Goal: Check status: Check status

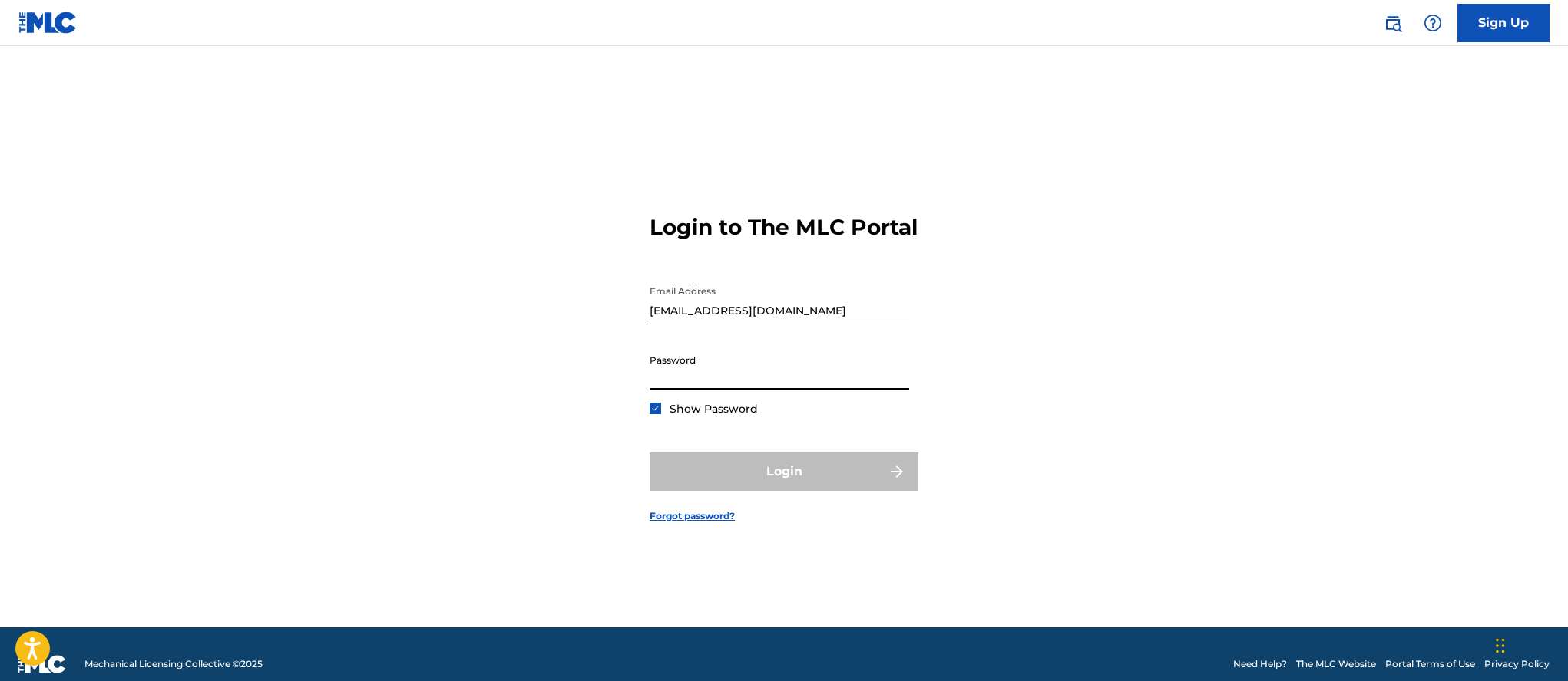
type input "N"
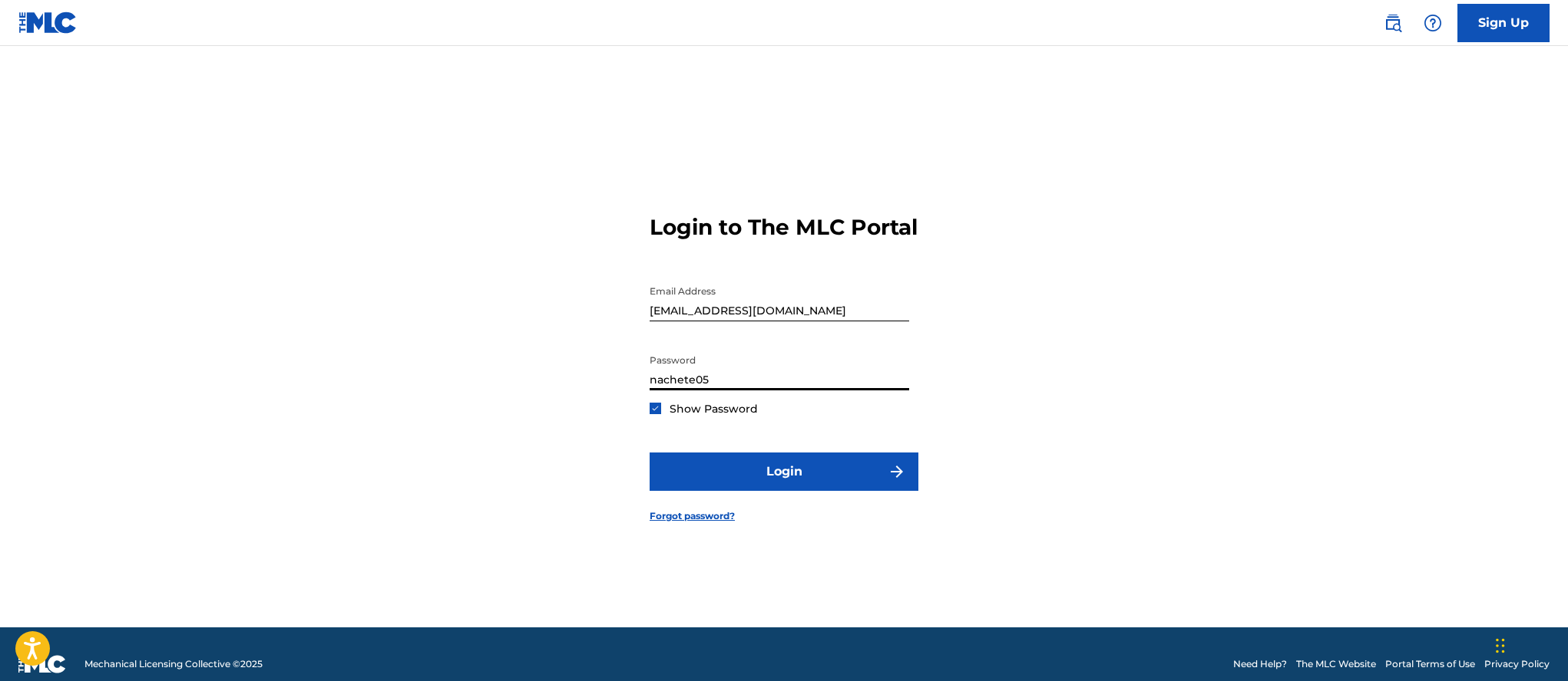
type input "nachete05"
click at [336, 437] on div "Login to The MLC Portal Email Address [EMAIL_ADDRESS][DOMAIN_NAME] Password [SE…" at bounding box center [784, 356] width 1074 height 543
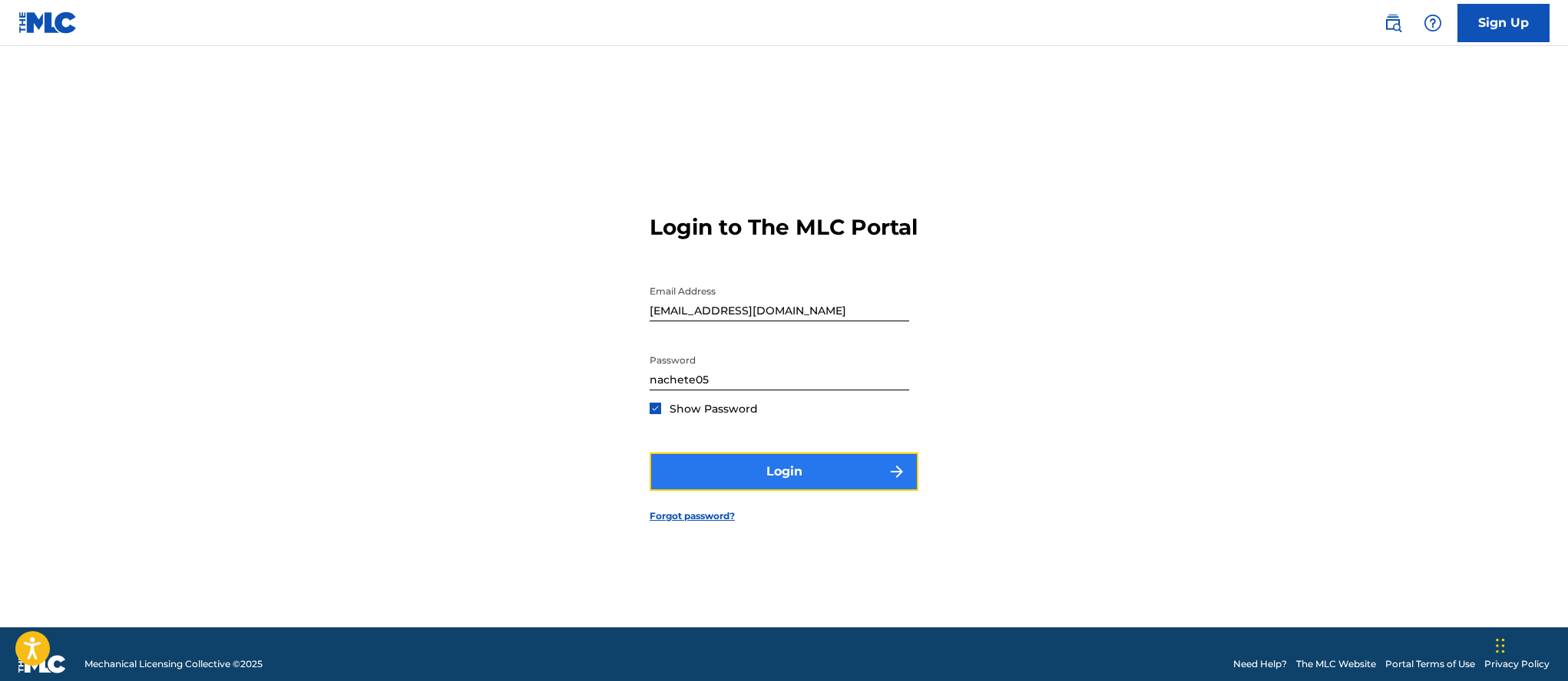
click at [691, 474] on button "Login" at bounding box center [784, 472] width 269 height 38
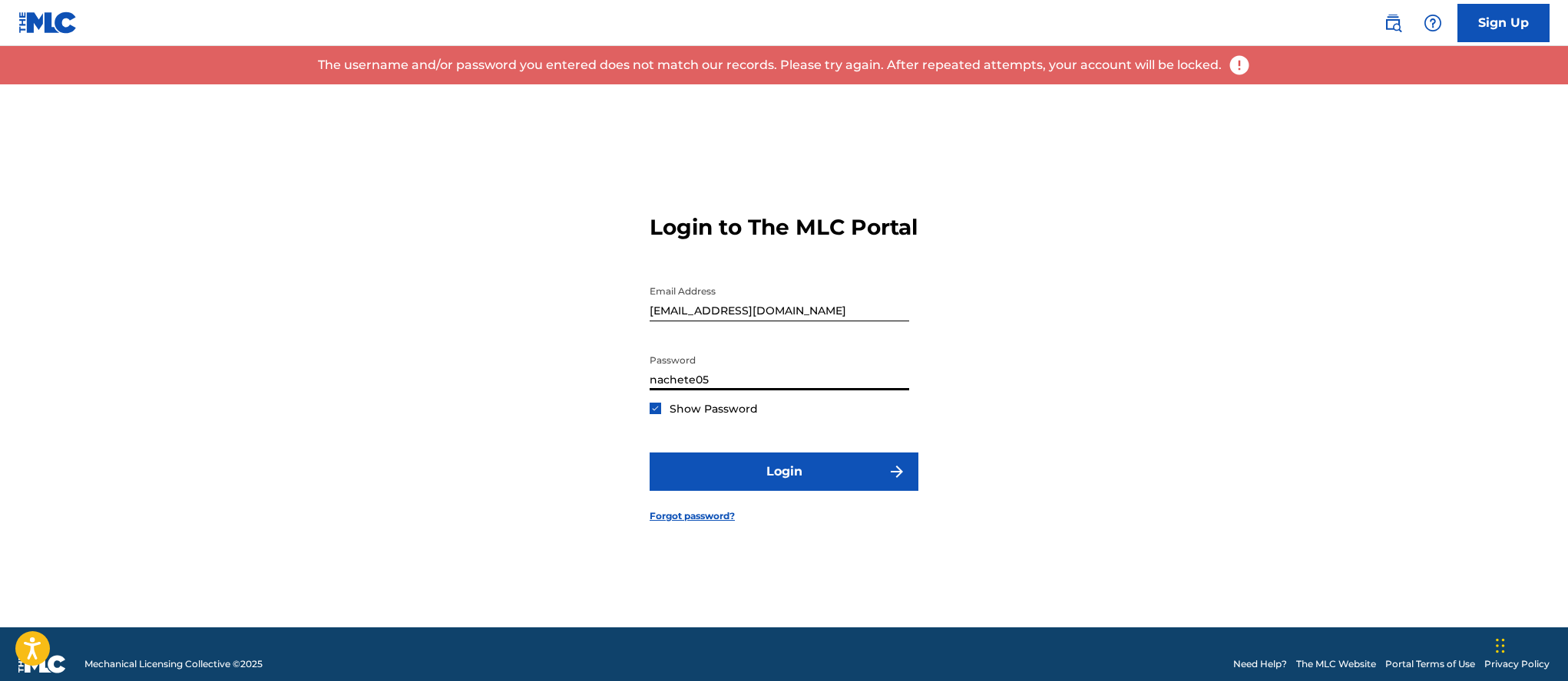
click at [728, 387] on input "nachete05" at bounding box center [779, 368] width 259 height 44
drag, startPoint x: 725, startPoint y: 375, endPoint x: 541, endPoint y: 382, distance: 184.1
click at [541, 382] on div "Login to The MLC Portal Email Address [EMAIL_ADDRESS][DOMAIN_NAME] Password [SE…" at bounding box center [784, 356] width 1074 height 543
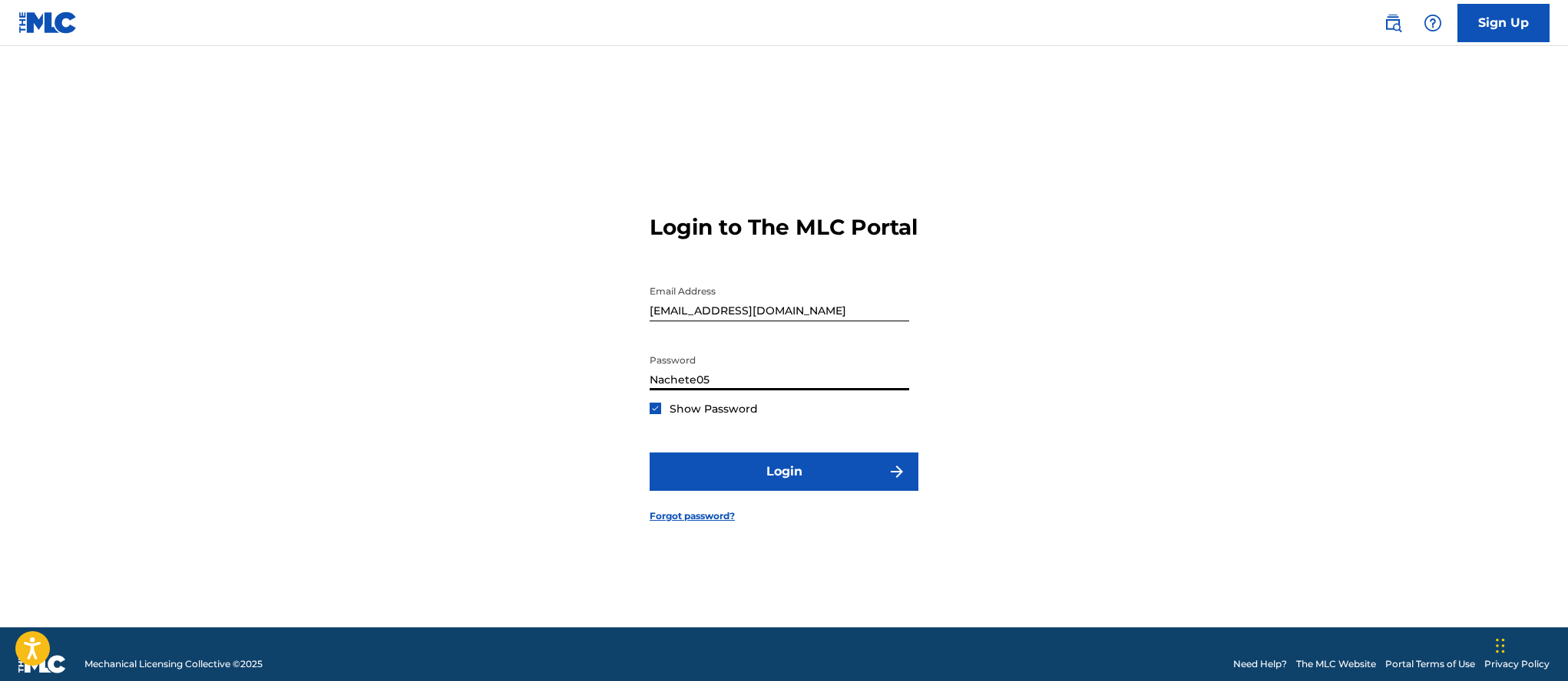
click at [650, 453] on button "Login" at bounding box center [784, 472] width 269 height 38
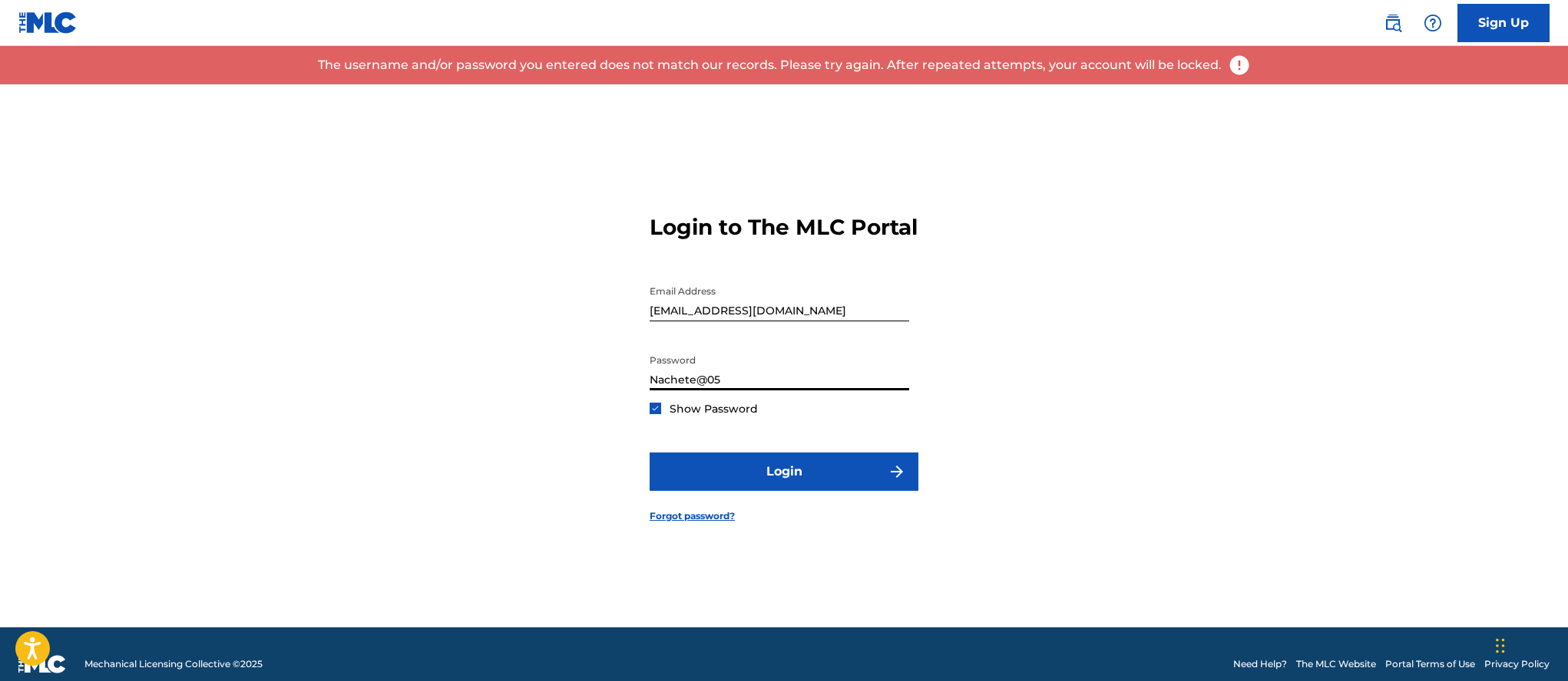
type input "Nachete@05"
click at [650, 453] on button "Login" at bounding box center [784, 472] width 269 height 38
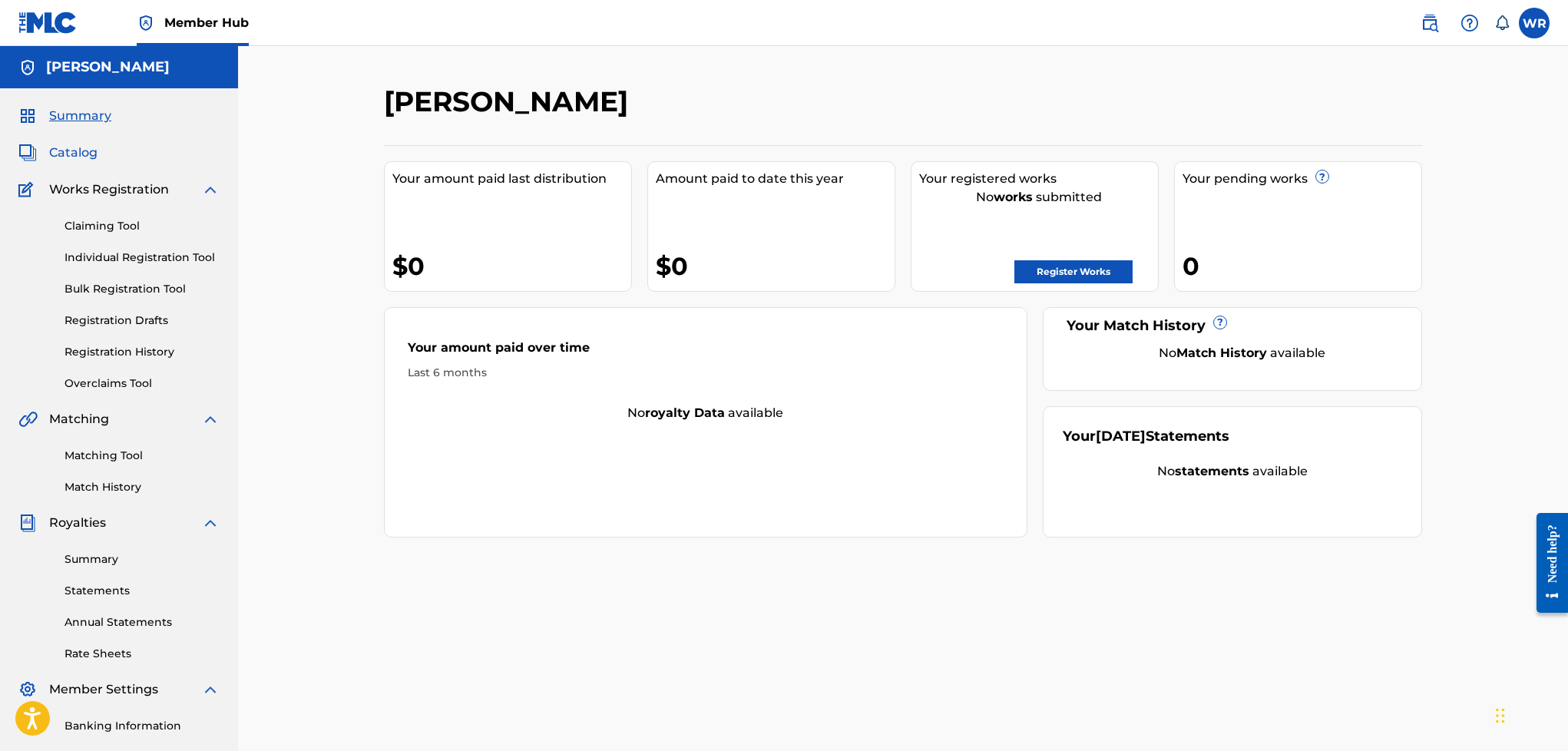
click at [73, 158] on span "Catalog" at bounding box center [73, 152] width 48 height 18
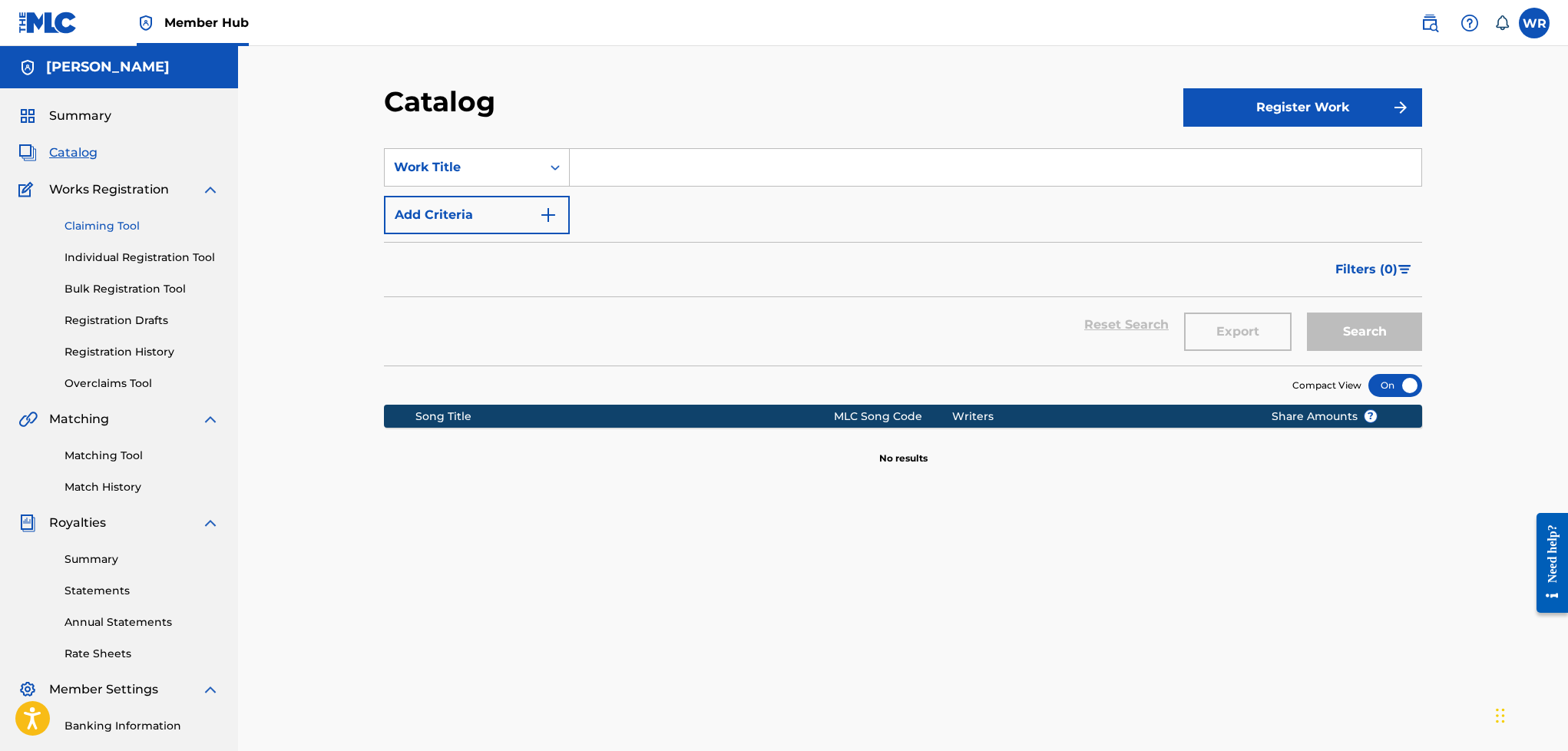
click at [81, 225] on link "Claiming Tool" at bounding box center [142, 226] width 155 height 16
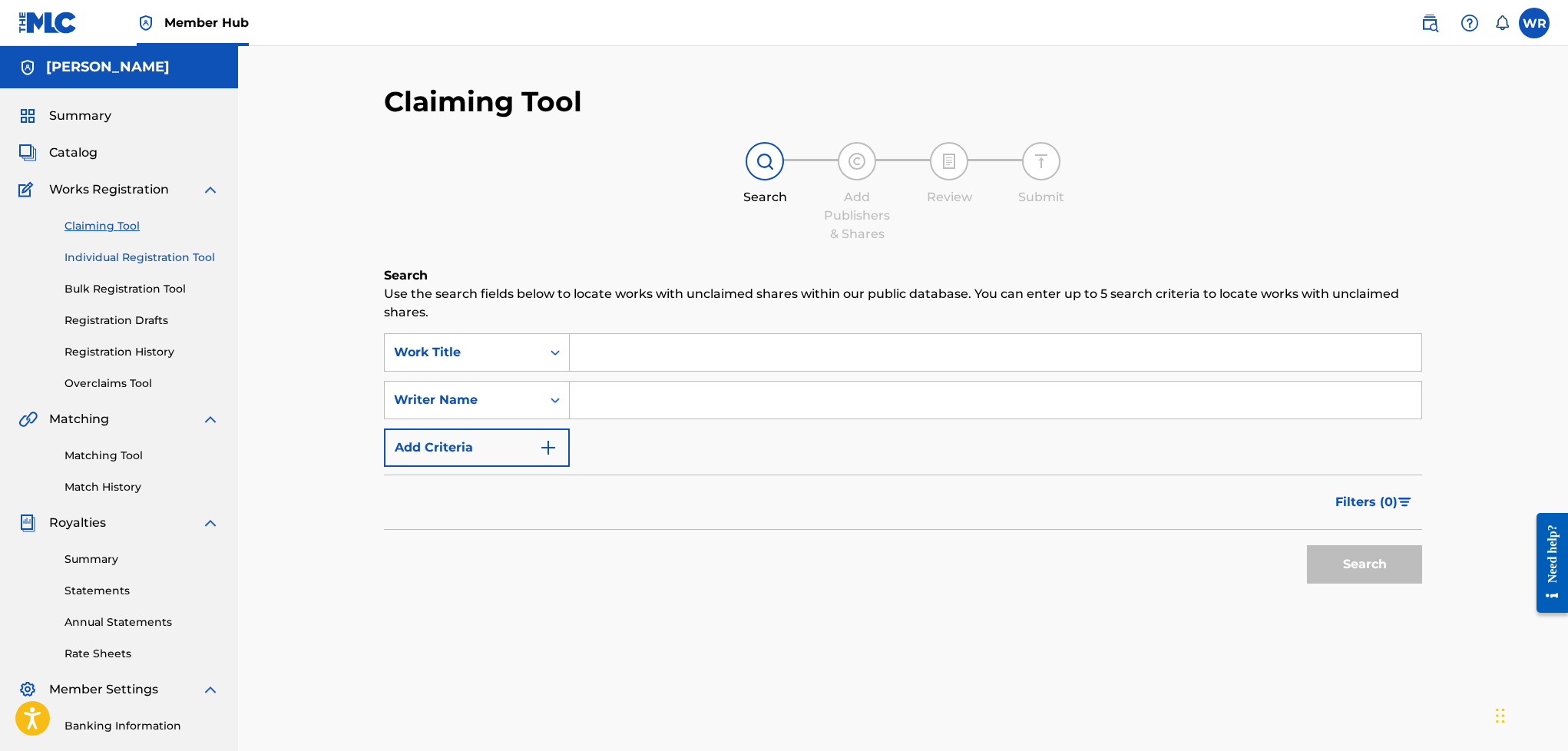
click at [91, 251] on link "Individual Registration Tool" at bounding box center [142, 258] width 155 height 16
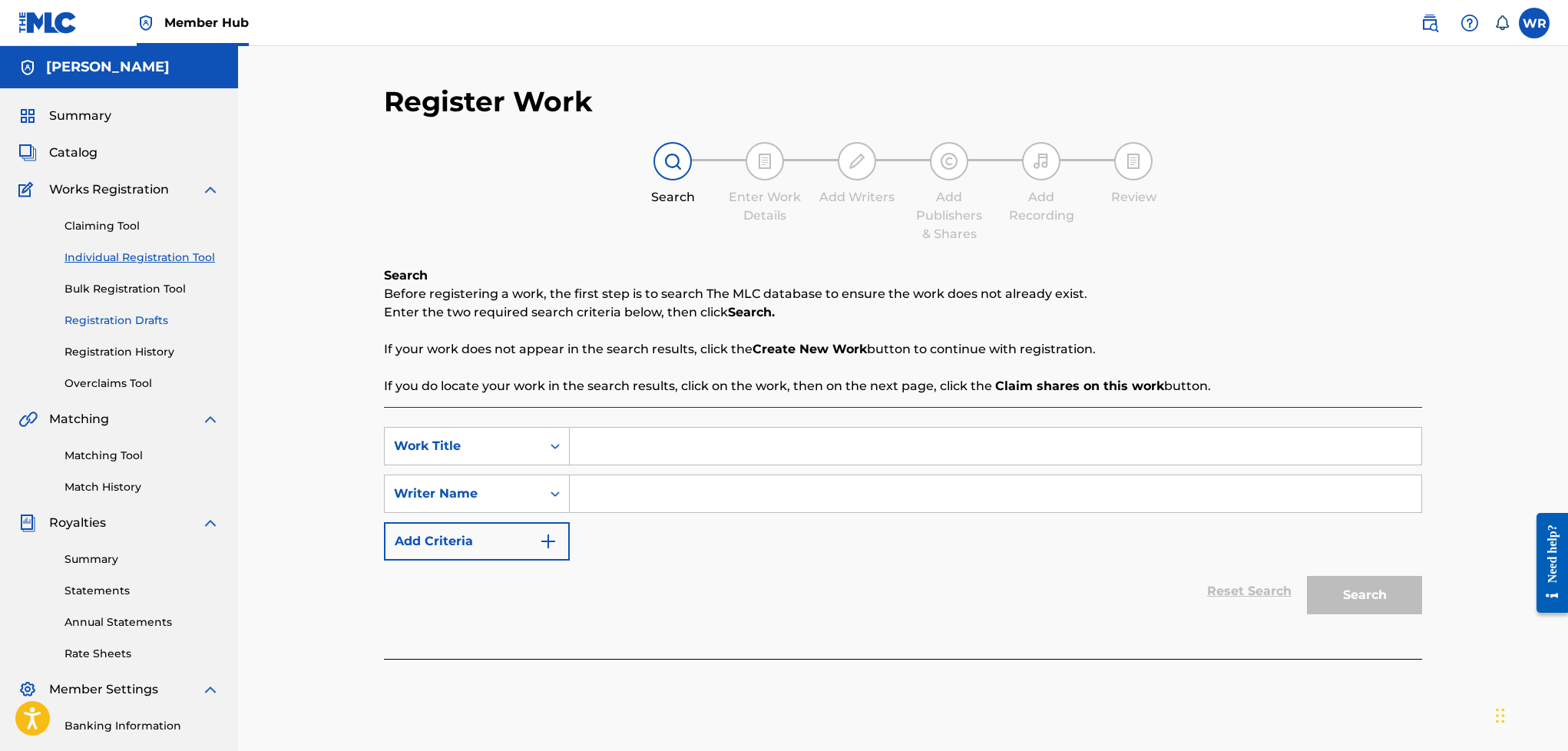
click at [138, 318] on link "Registration Drafts" at bounding box center [142, 320] width 155 height 16
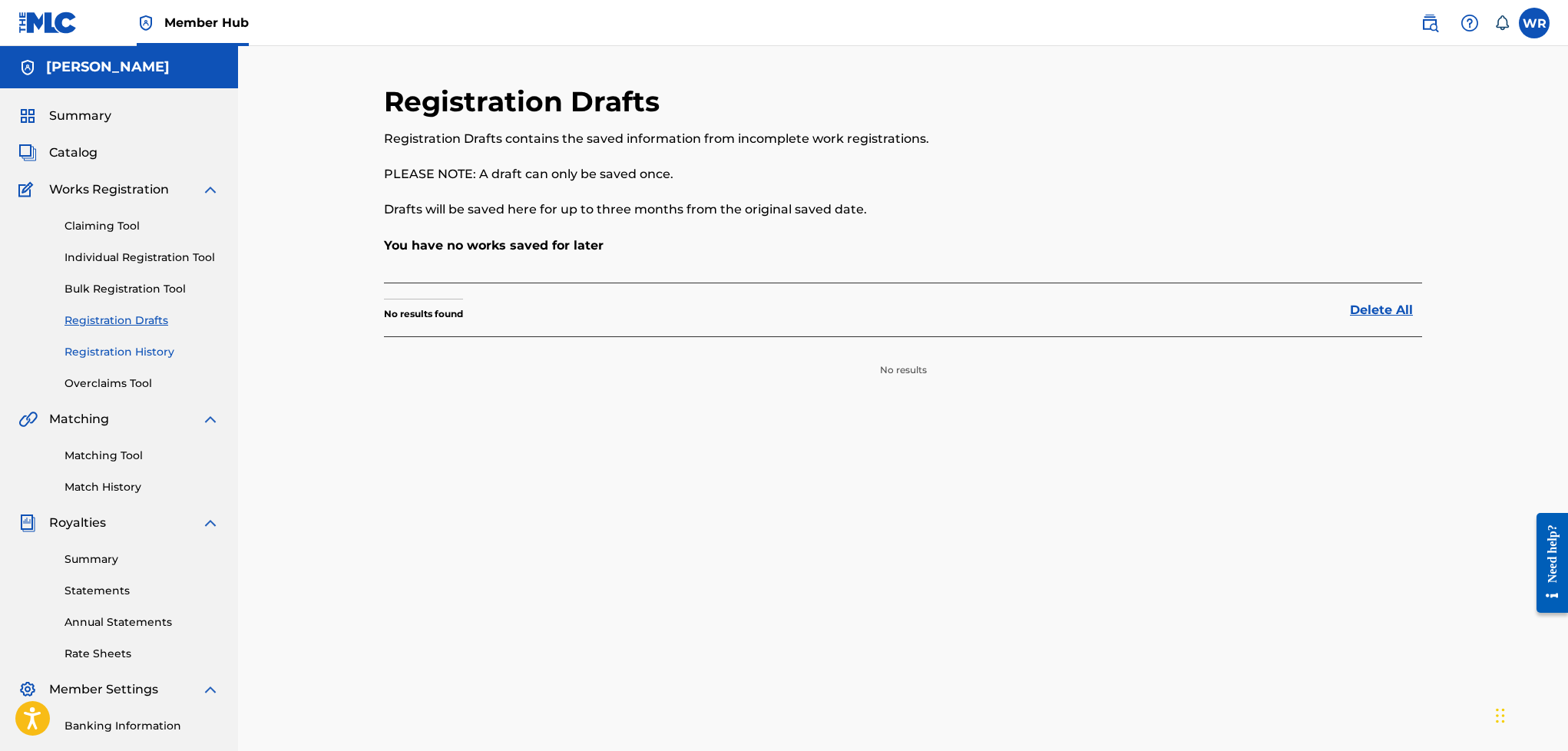
click at [132, 344] on link "Registration History" at bounding box center [142, 352] width 155 height 16
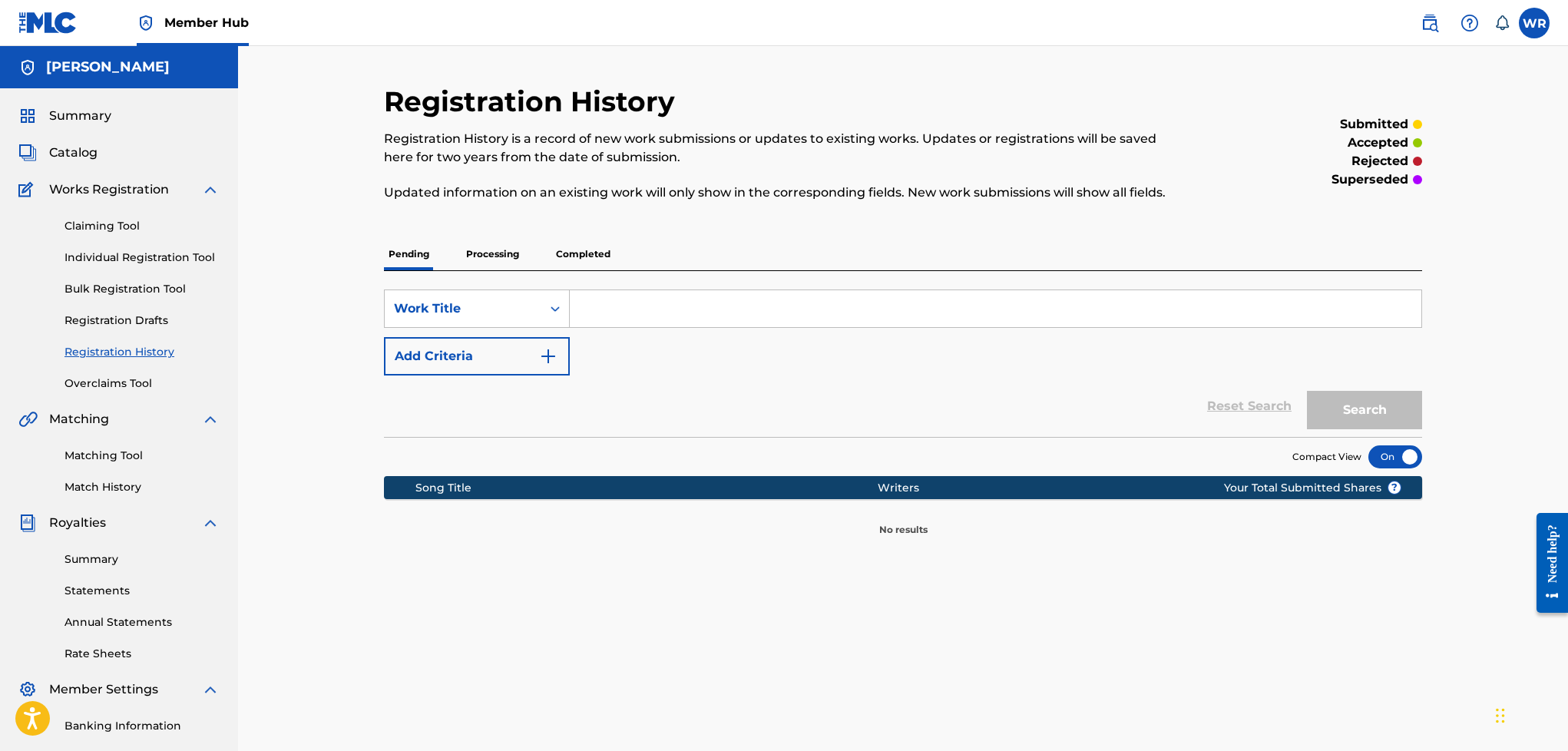
click at [491, 245] on p "Processing" at bounding box center [492, 253] width 62 height 32
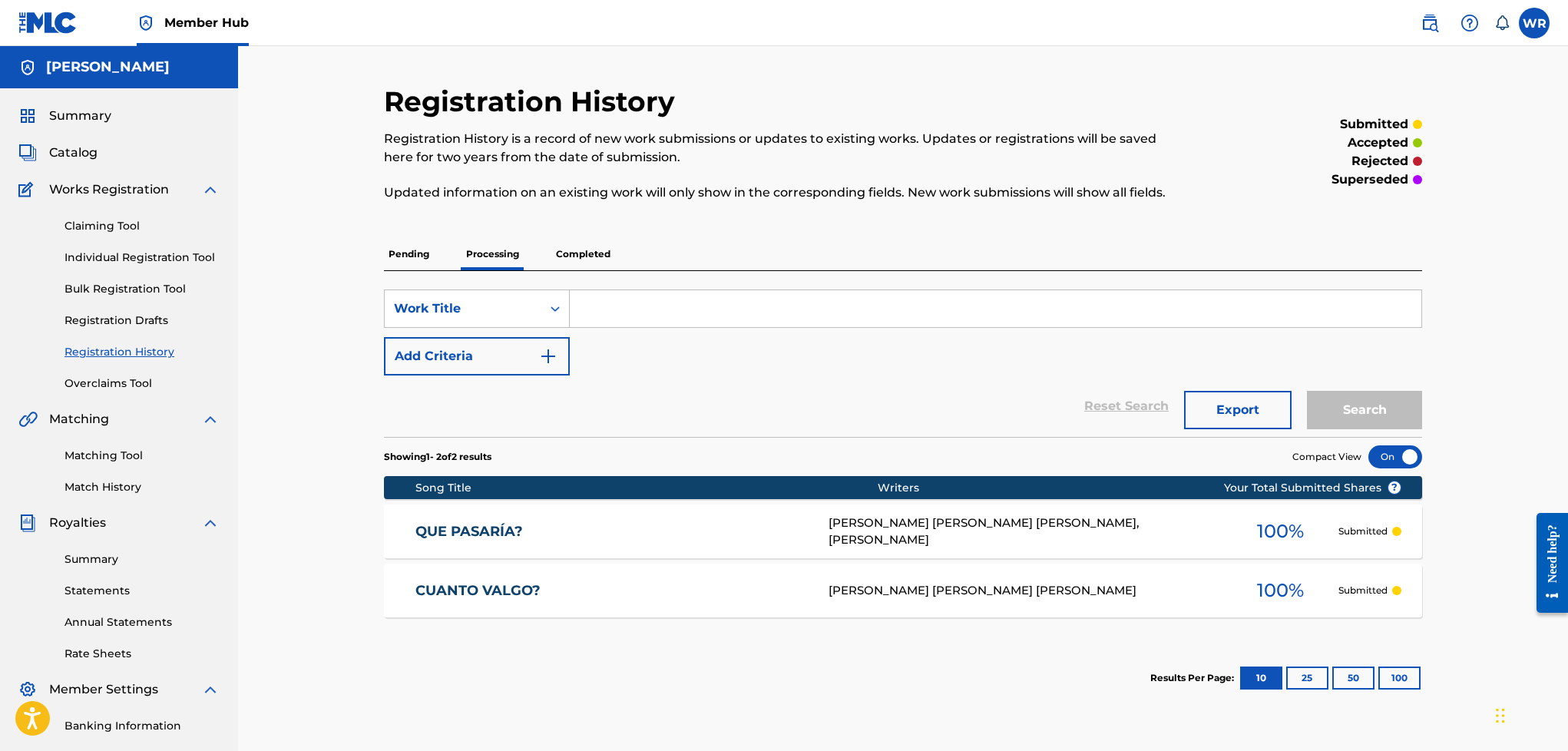
click at [571, 258] on p "Completed" at bounding box center [583, 253] width 64 height 32
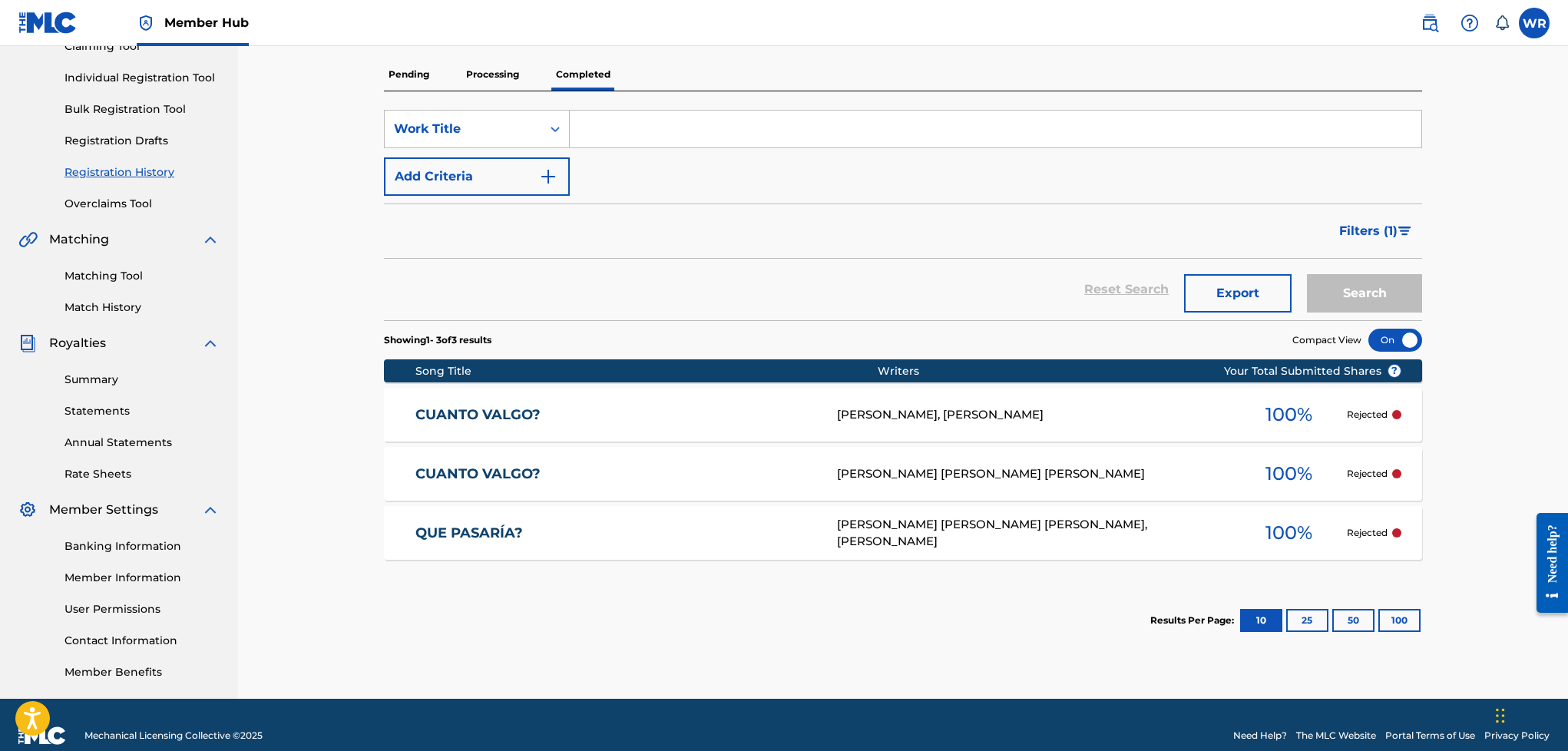
scroll to position [193, 0]
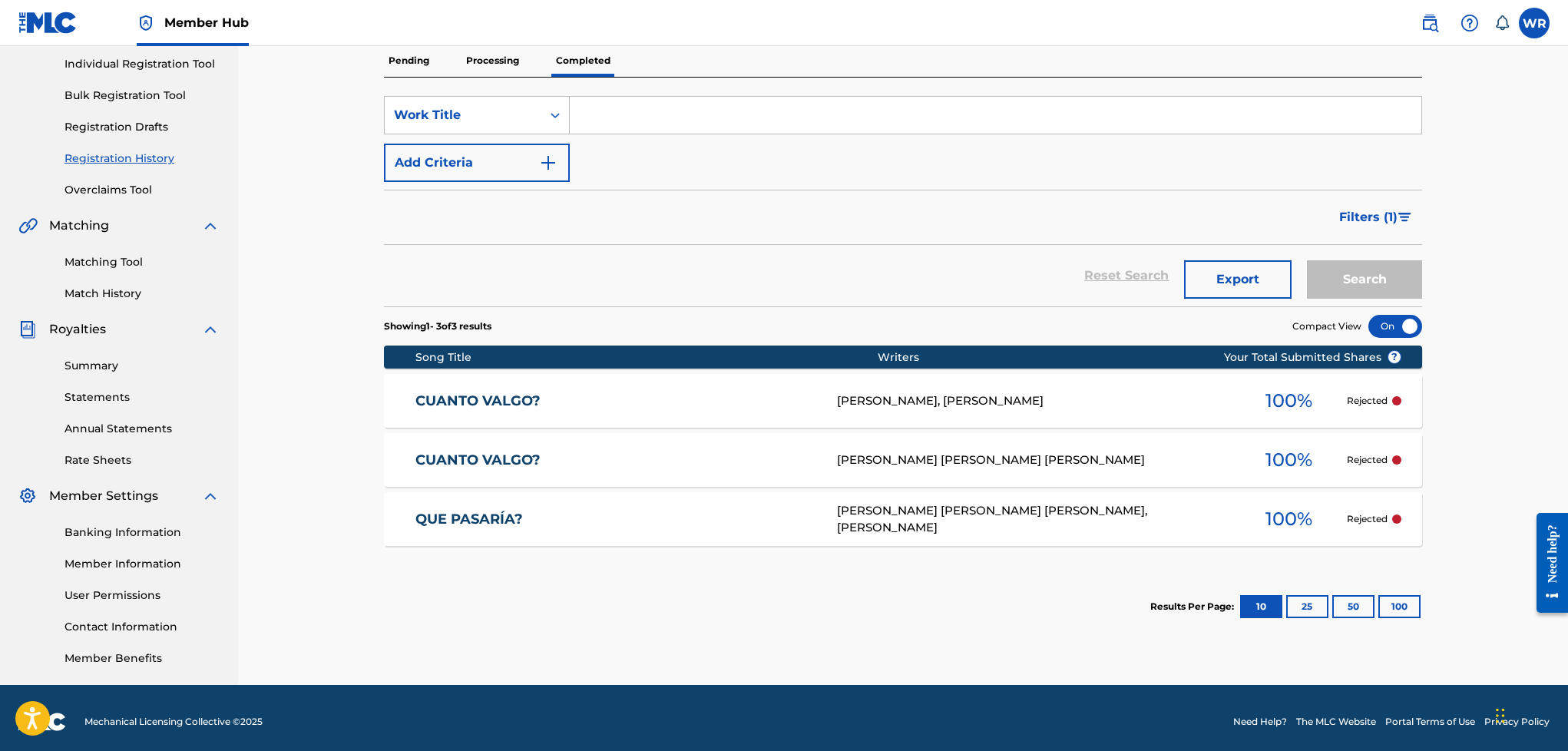
click at [479, 67] on p "Processing" at bounding box center [492, 60] width 62 height 32
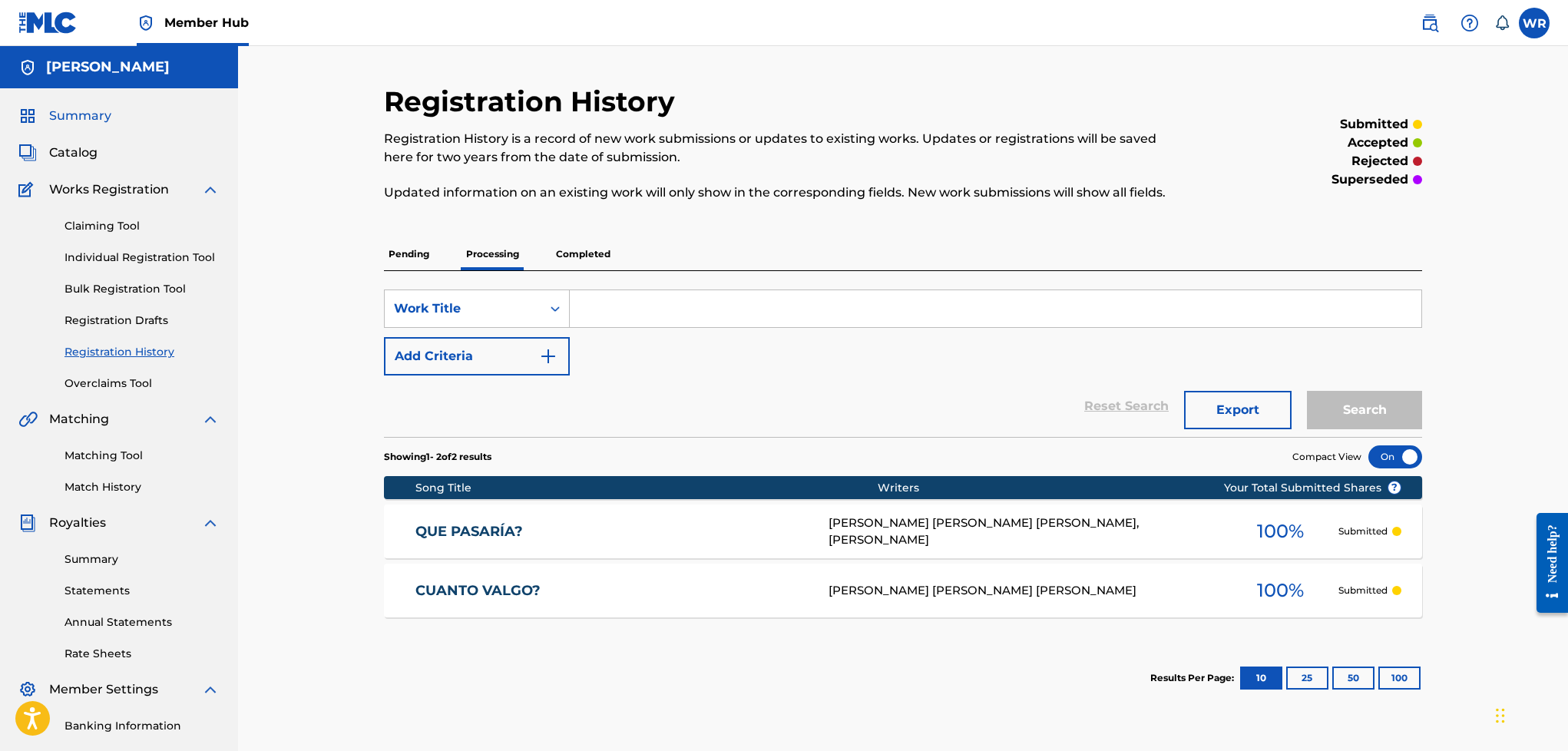
click at [54, 107] on span "Summary" at bounding box center [79, 115] width 62 height 18
